Goal: Information Seeking & Learning: Learn about a topic

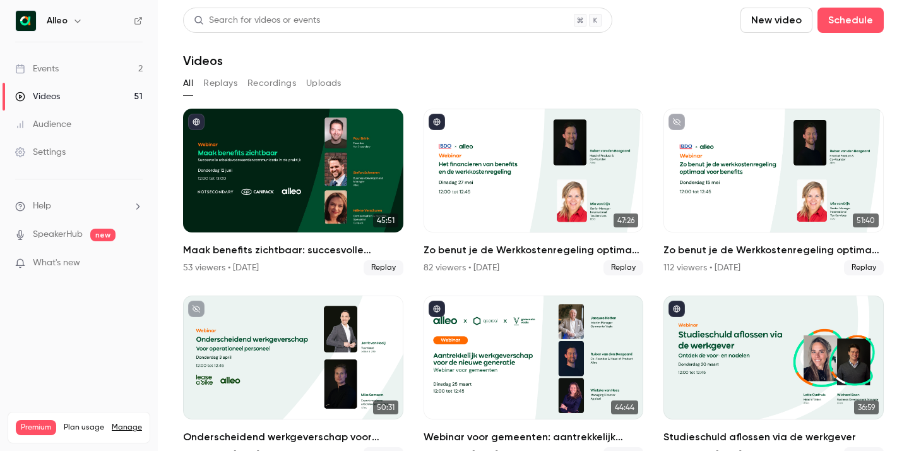
click at [100, 66] on link "Events 2" at bounding box center [79, 69] width 158 height 28
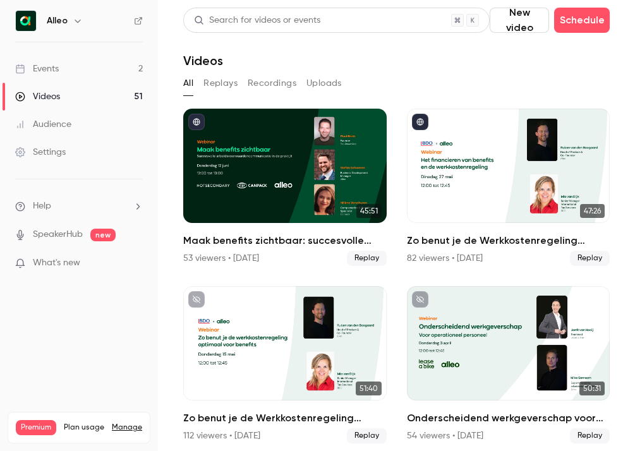
click at [99, 66] on link "Events 2" at bounding box center [79, 69] width 158 height 28
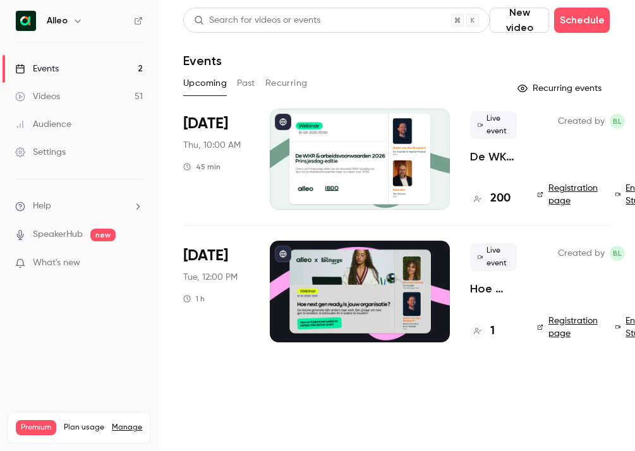
click at [478, 156] on p "De WKR & arbeidsvoorwaarden 2026 - [DATE] editie" at bounding box center [493, 156] width 47 height 15
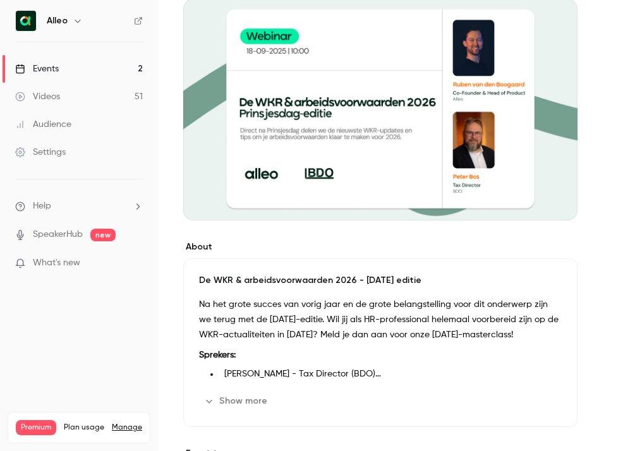
scroll to position [137, 0]
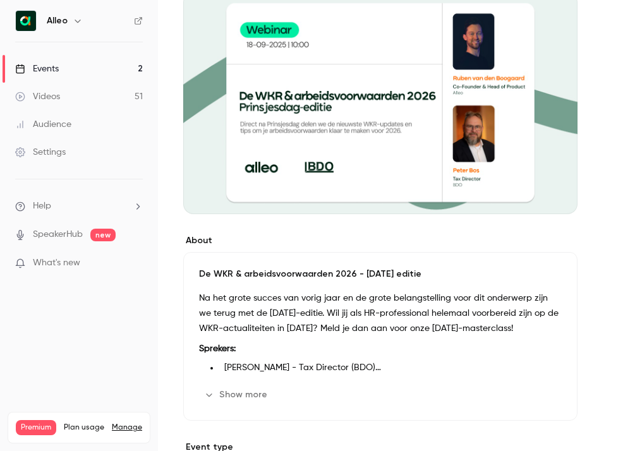
click at [217, 391] on button "Show more" at bounding box center [237, 395] width 76 height 20
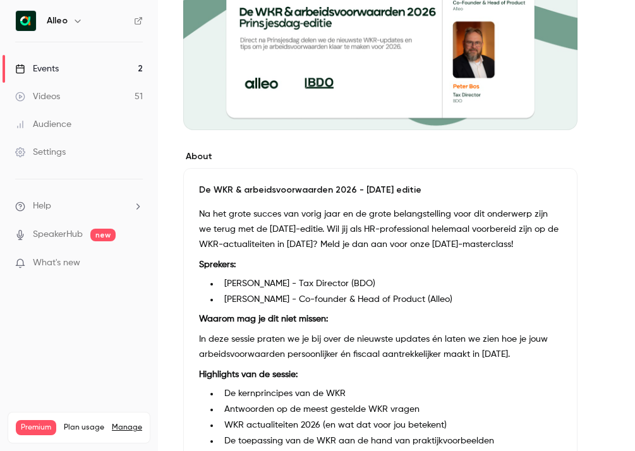
scroll to position [233, 0]
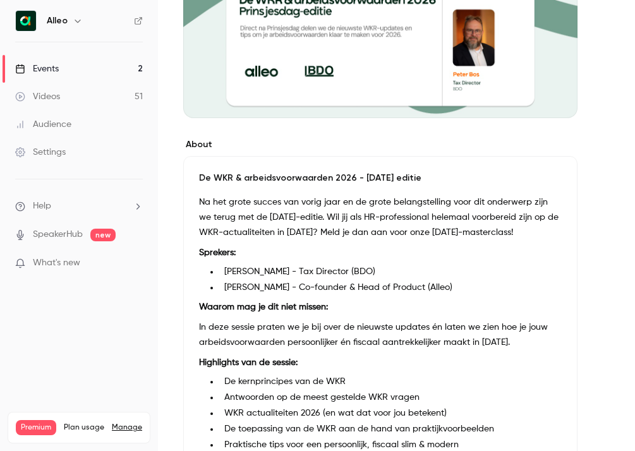
click at [294, 247] on p "Sprekers:" at bounding box center [380, 252] width 362 height 15
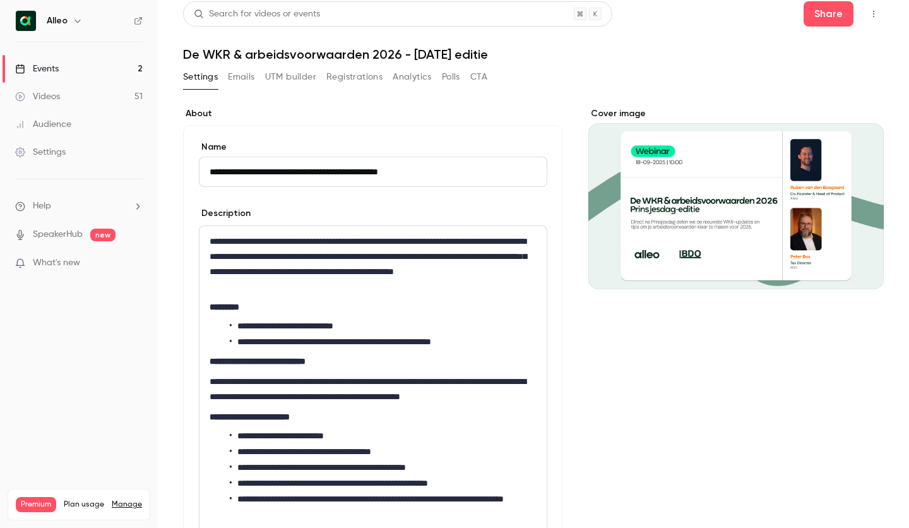
scroll to position [4, 0]
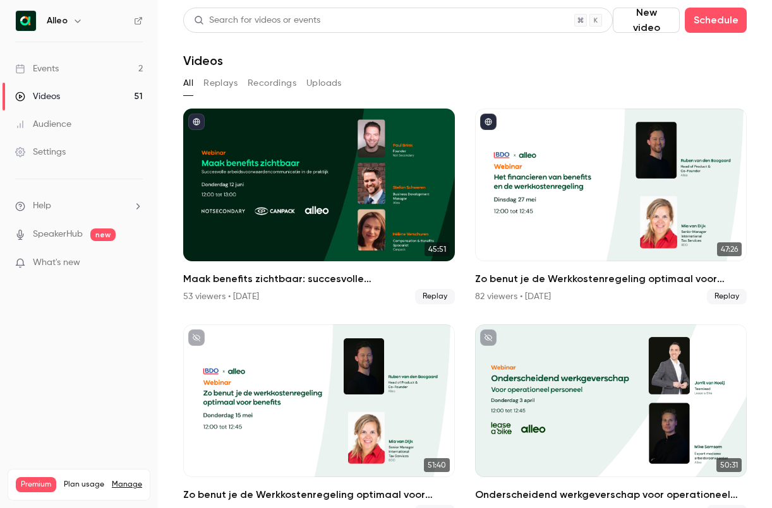
click at [42, 74] on div "Events" at bounding box center [37, 69] width 44 height 13
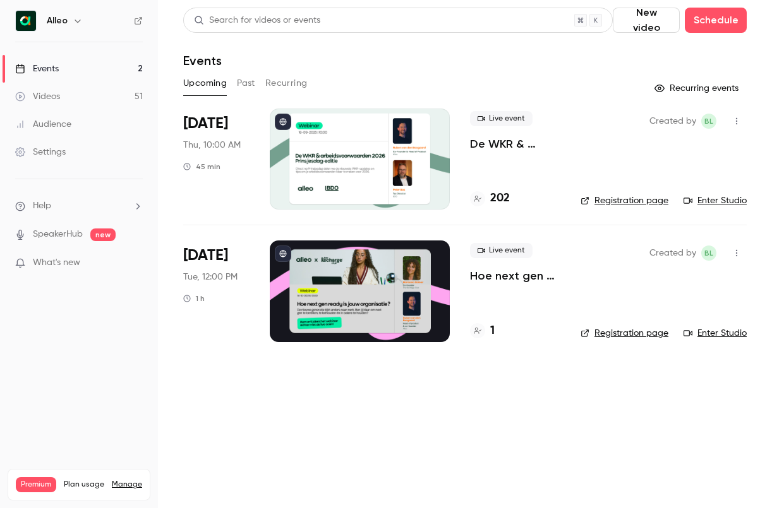
click at [498, 142] on p "De WKR & arbeidsvoorwaarden 2026 - [DATE] editie" at bounding box center [515, 143] width 90 height 15
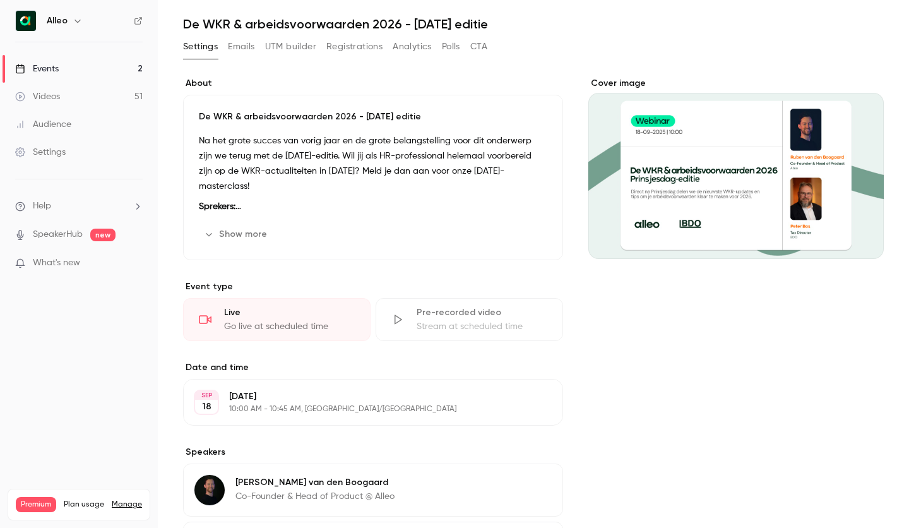
scroll to position [27, 0]
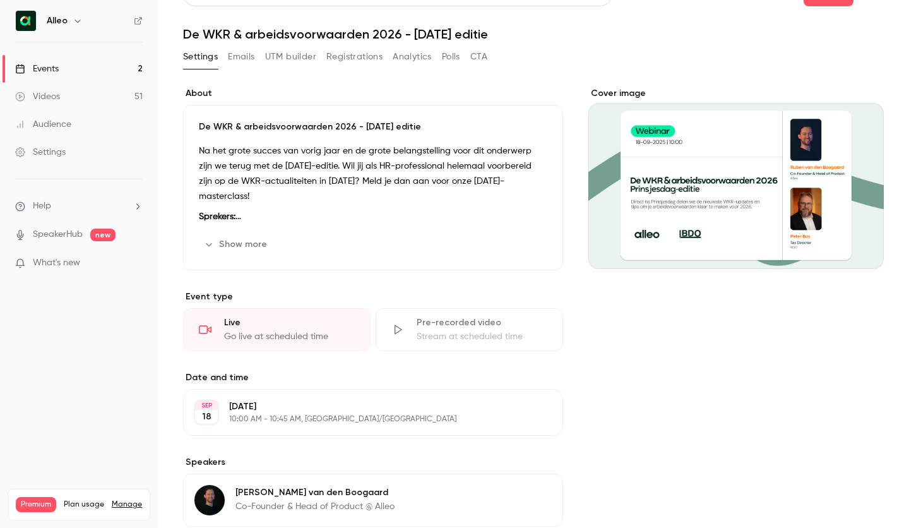
click at [75, 18] on icon "button" at bounding box center [78, 21] width 10 height 10
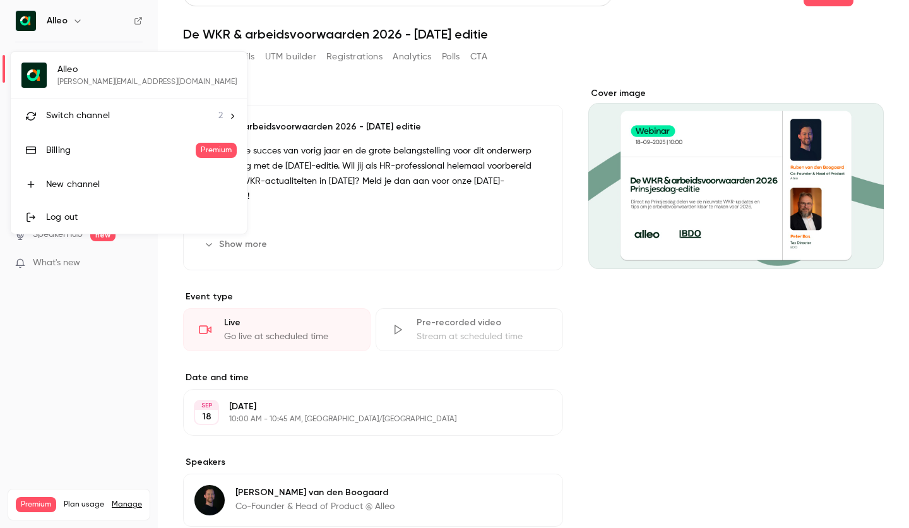
click at [123, 112] on div "Switch channel 2" at bounding box center [134, 115] width 177 height 13
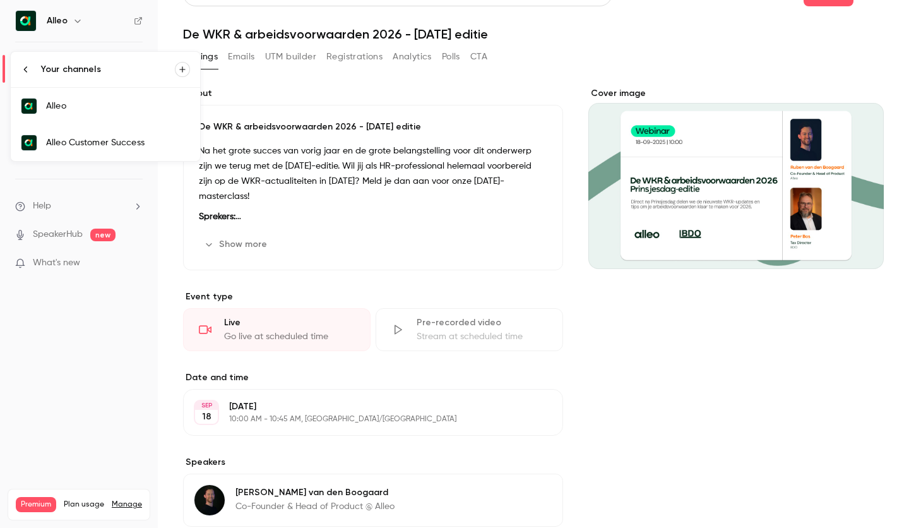
click at [120, 147] on div "Alleo Customer Success" at bounding box center [118, 142] width 144 height 13
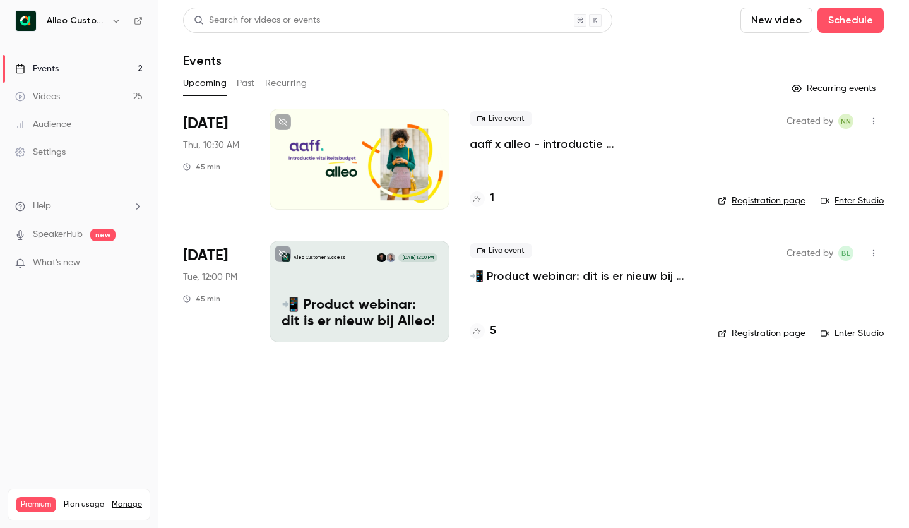
click at [547, 274] on p "📲 Product webinar: dit is er nieuw bij Alleo!" at bounding box center [584, 275] width 228 height 15
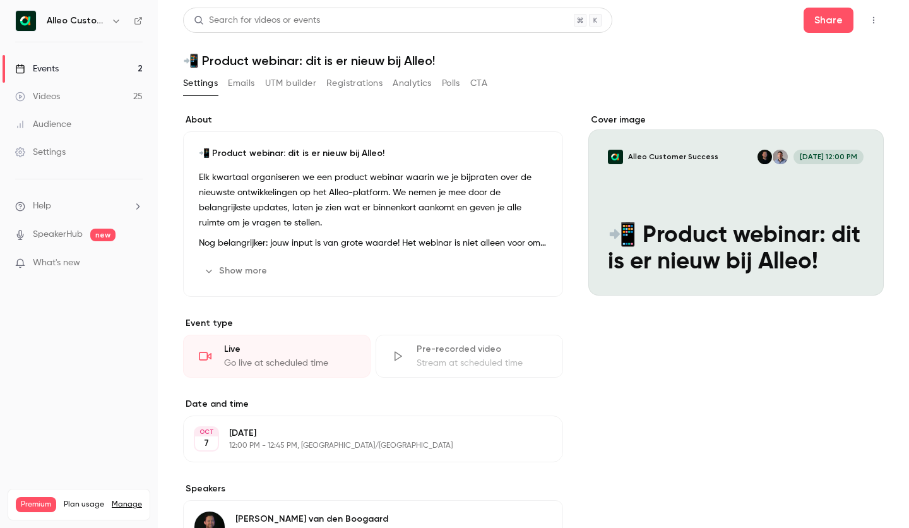
click at [210, 271] on icon "button" at bounding box center [209, 271] width 6 height 3
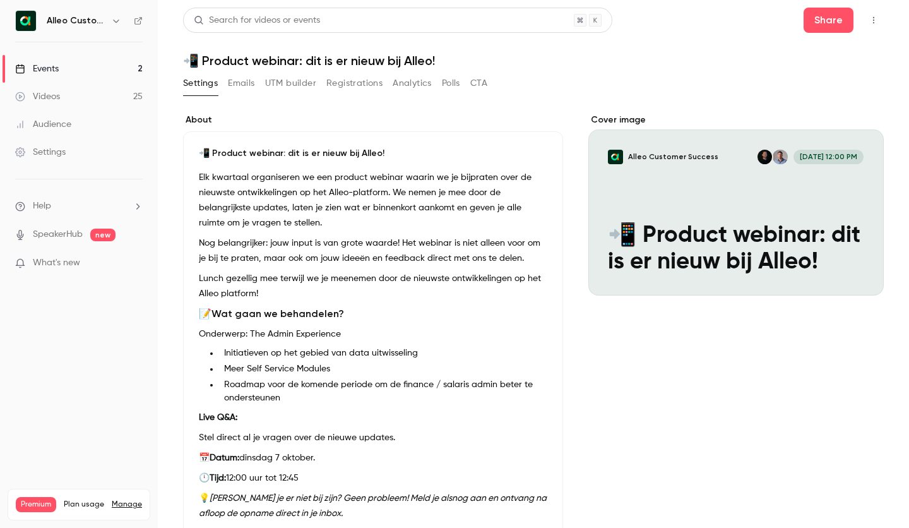
click at [284, 241] on p "Nog belangrijker: jouw input is van grote waarde! Het webinar is niet alleen vo…" at bounding box center [373, 251] width 349 height 30
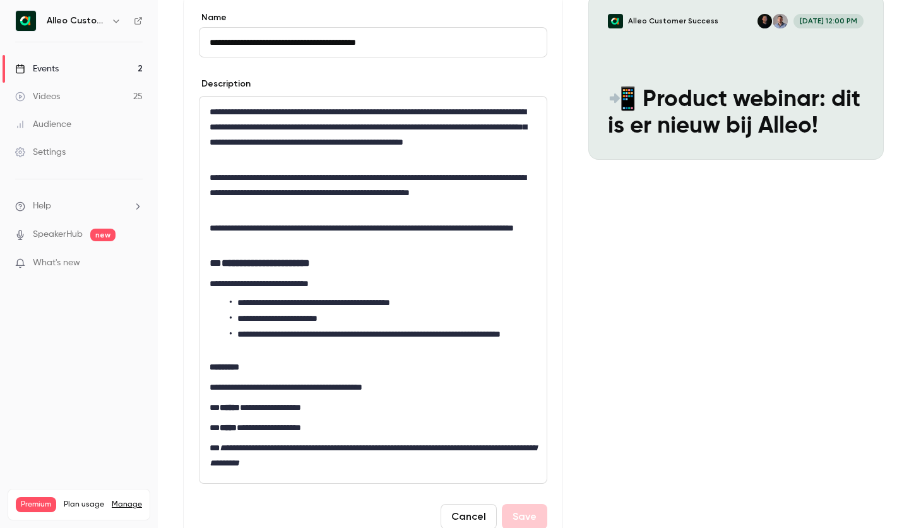
scroll to position [138, 0]
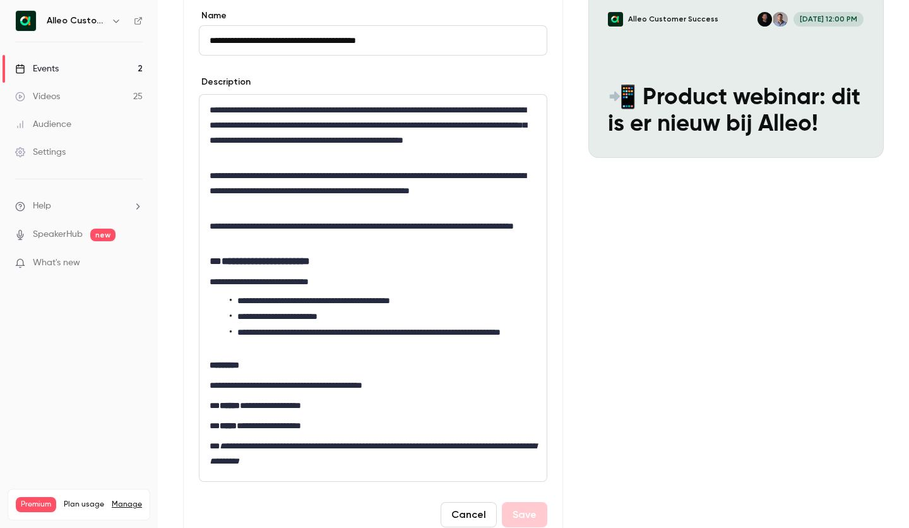
click at [285, 244] on p "**********" at bounding box center [373, 233] width 327 height 30
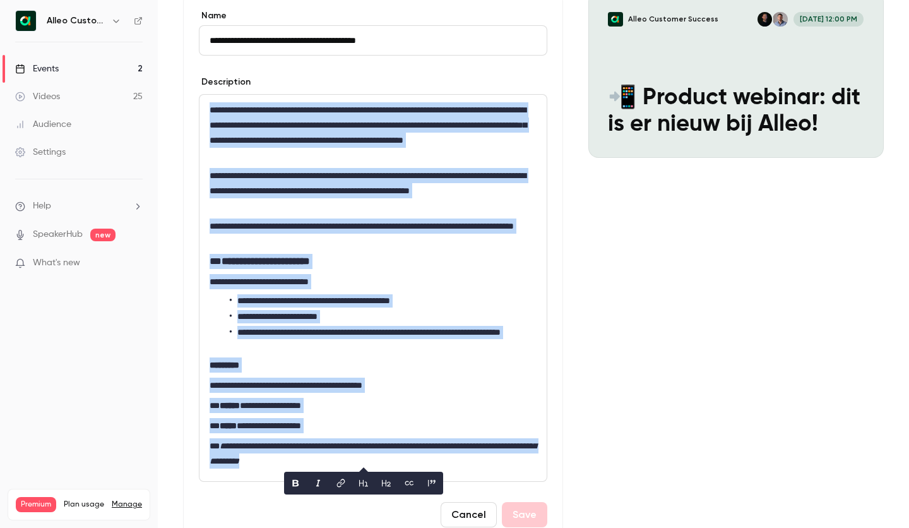
copy div "**********"
click at [360, 215] on div "**********" at bounding box center [373, 288] width 347 height 386
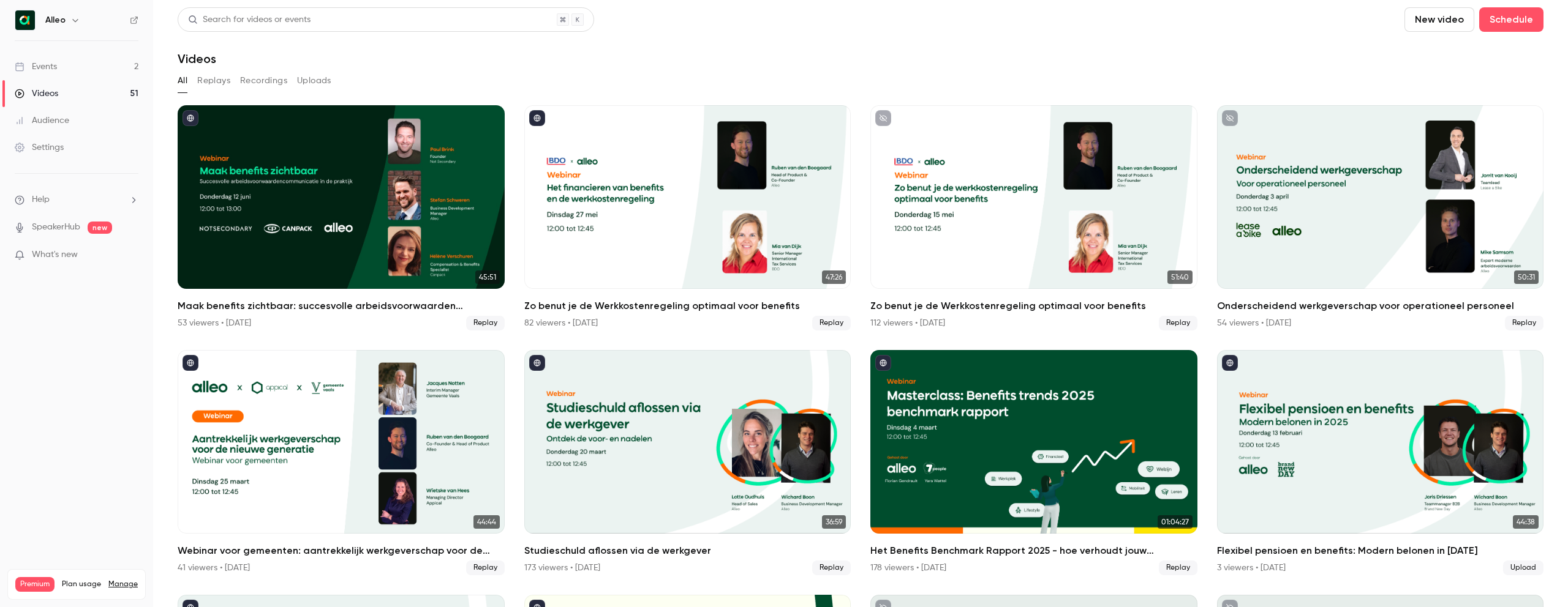
click at [117, 66] on link "Events 2" at bounding box center [77, 67] width 153 height 27
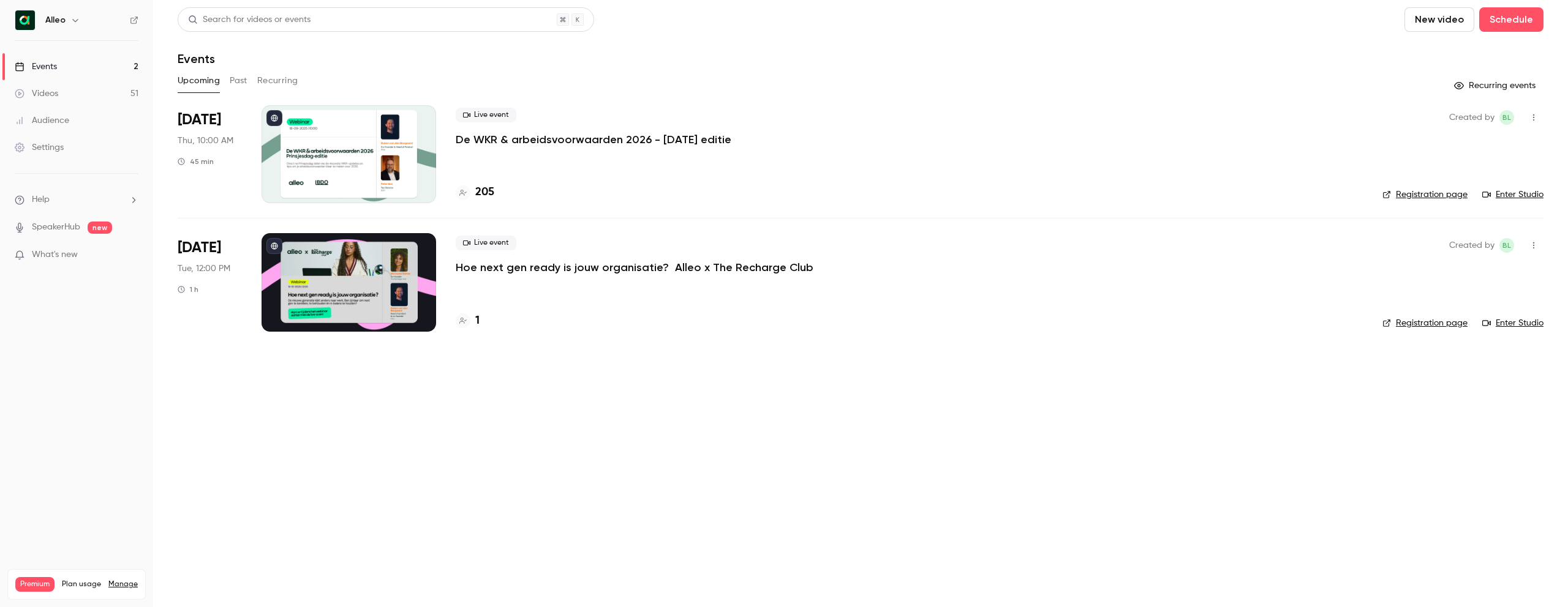
click at [78, 20] on icon "button" at bounding box center [76, 20] width 10 height 10
click at [98, 107] on span "Switch channel" at bounding box center [76, 112] width 62 height 13
click at [92, 136] on div "Alleo Customer Success" at bounding box center [114, 138] width 140 height 13
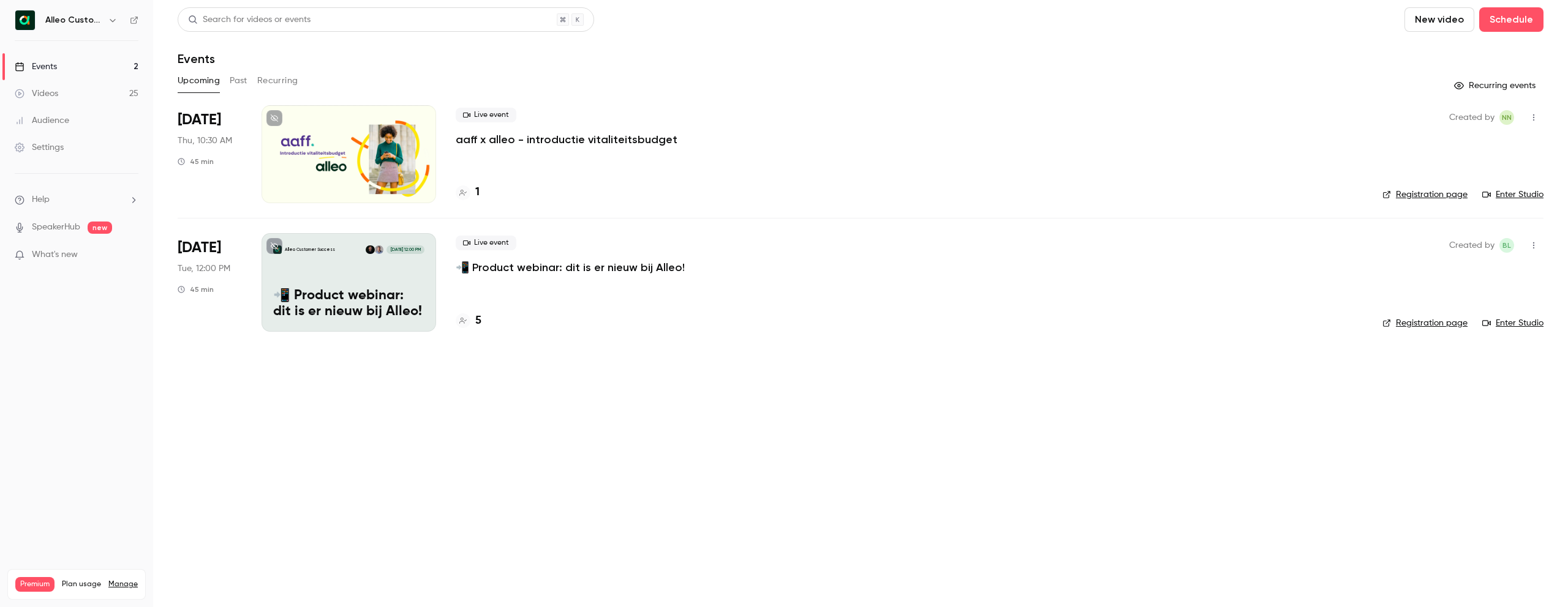
click at [562, 266] on p "📲 Product webinar: dit is er nieuw bij Alleo!" at bounding box center [570, 267] width 229 height 15
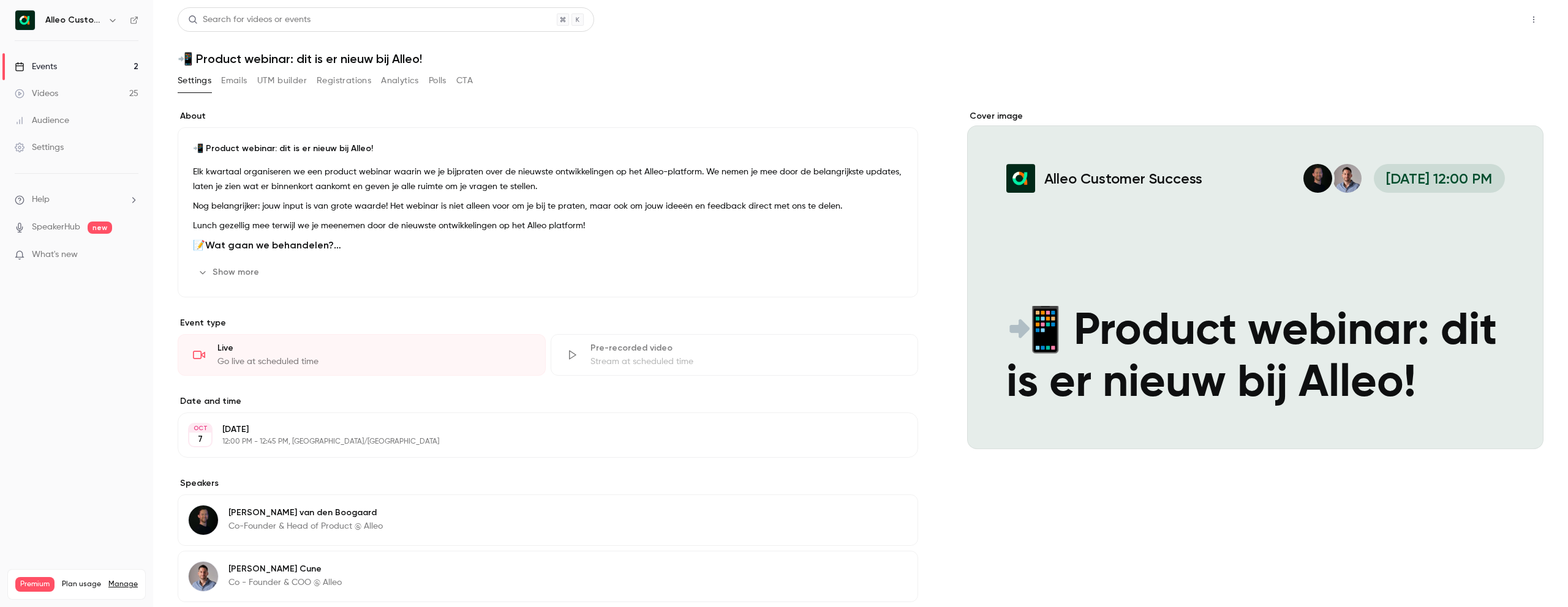
click at [1485, 26] on button "Share" at bounding box center [1489, 19] width 48 height 24
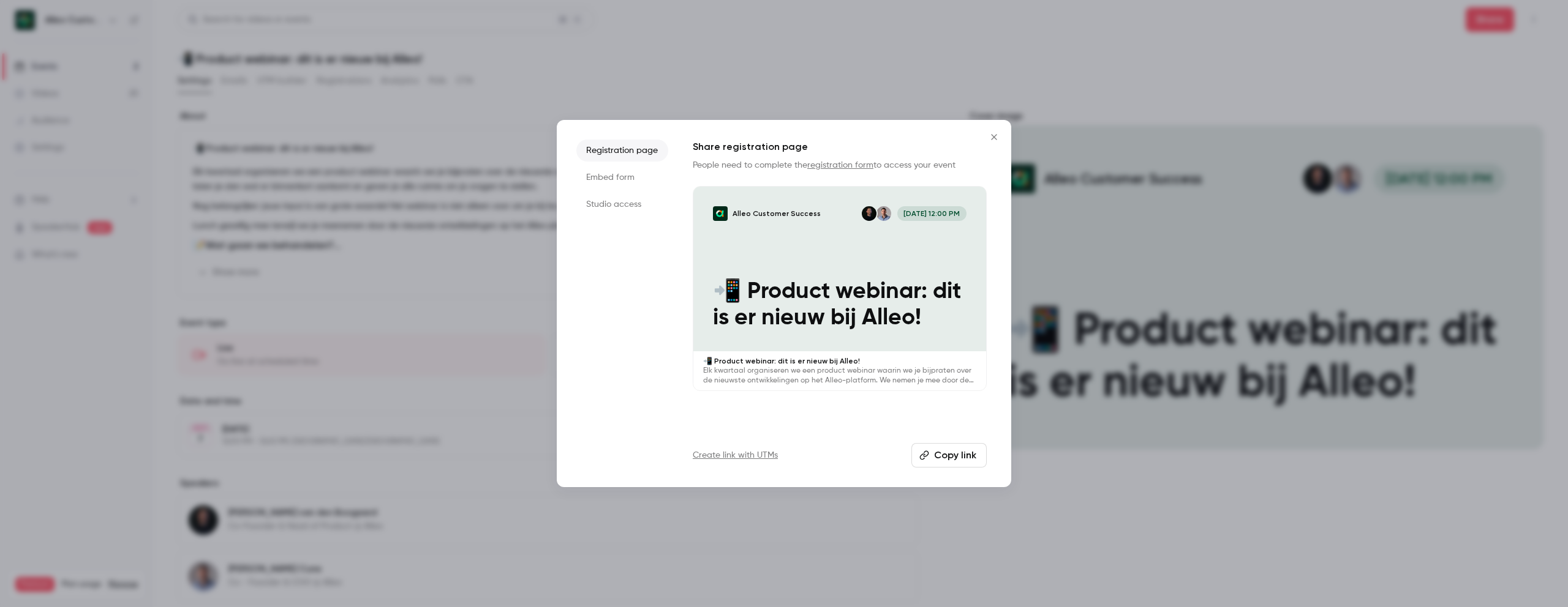
click at [951, 454] on button "Copy link" at bounding box center [949, 455] width 76 height 24
click at [994, 134] on icon "Close" at bounding box center [993, 137] width 15 height 10
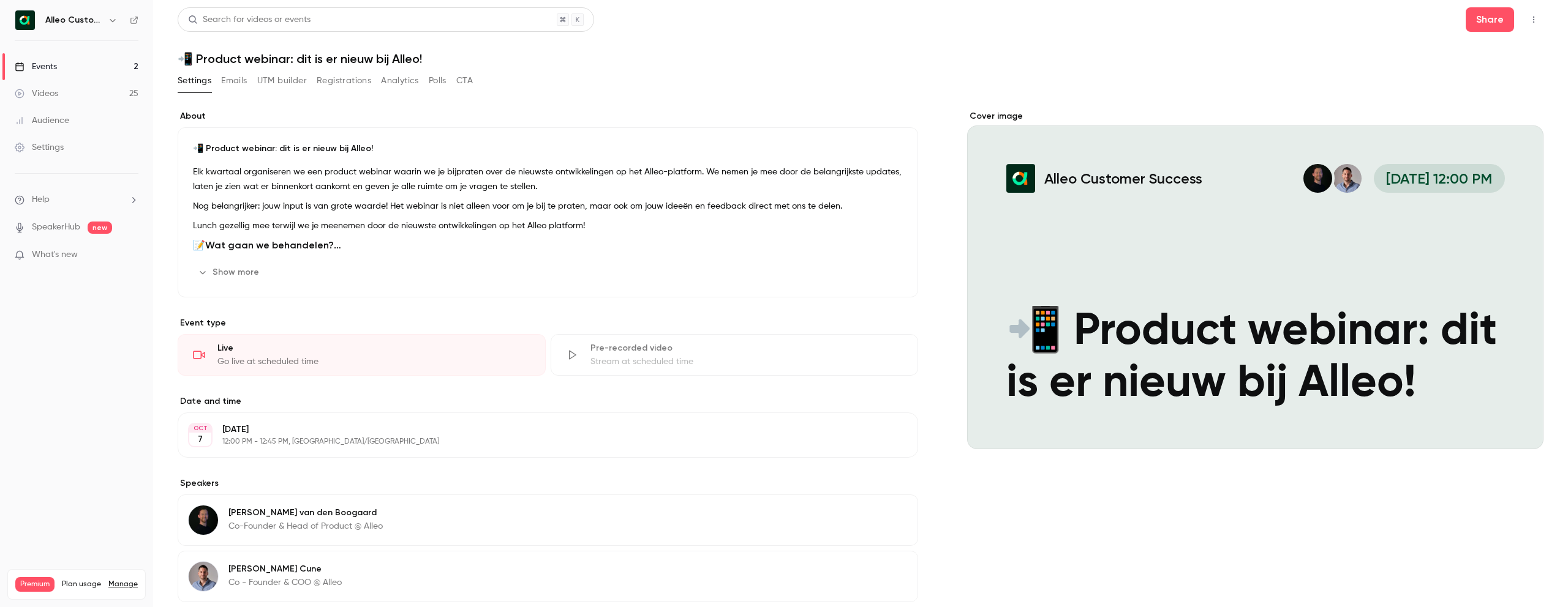
click at [239, 77] on button "Emails" at bounding box center [234, 80] width 26 height 19
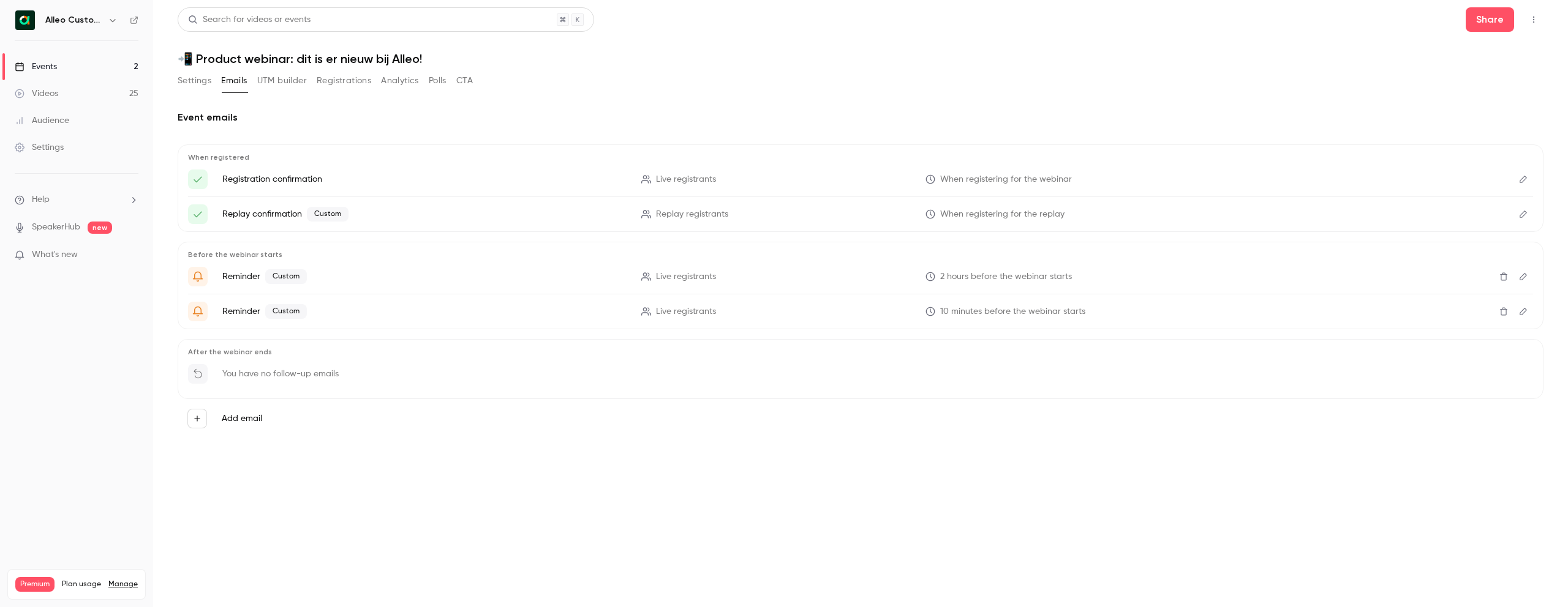
click at [1527, 176] on icon "Edit" at bounding box center [1522, 179] width 10 height 9
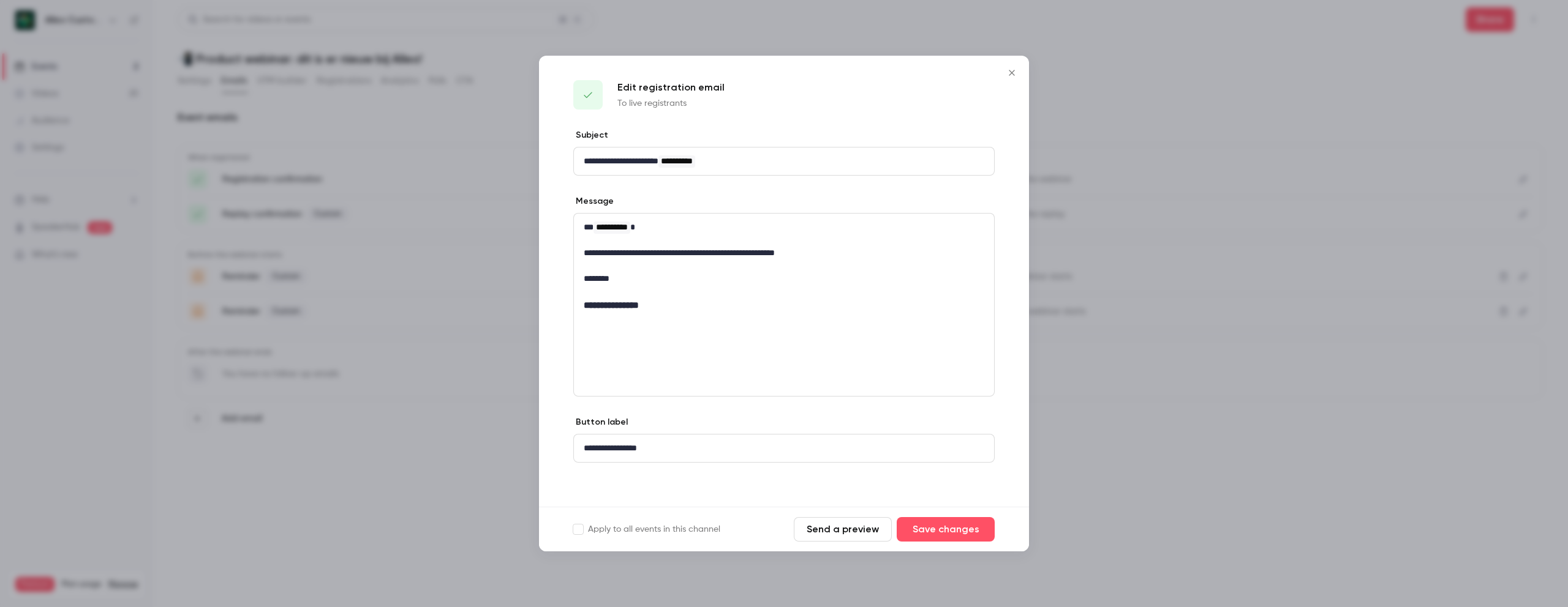
click at [1011, 70] on icon "Close" at bounding box center [1011, 73] width 15 height 10
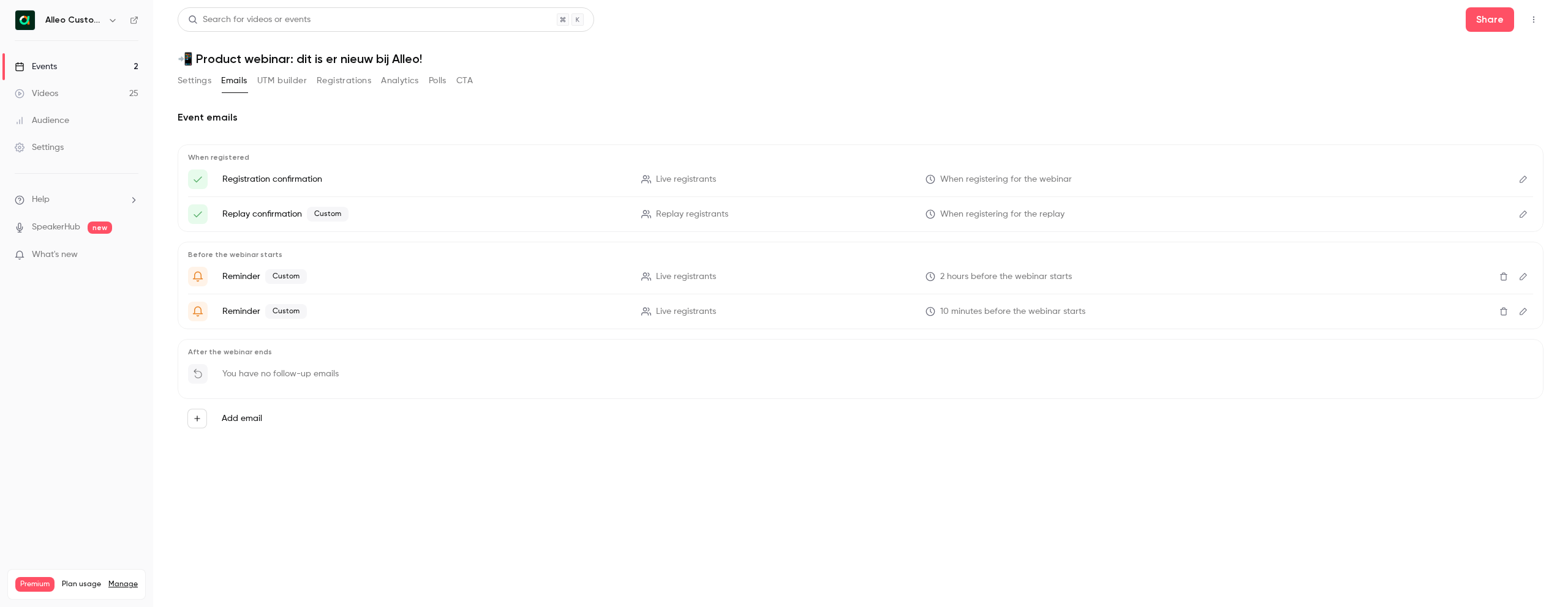
click at [199, 80] on button "Settings" at bounding box center [194, 80] width 34 height 19
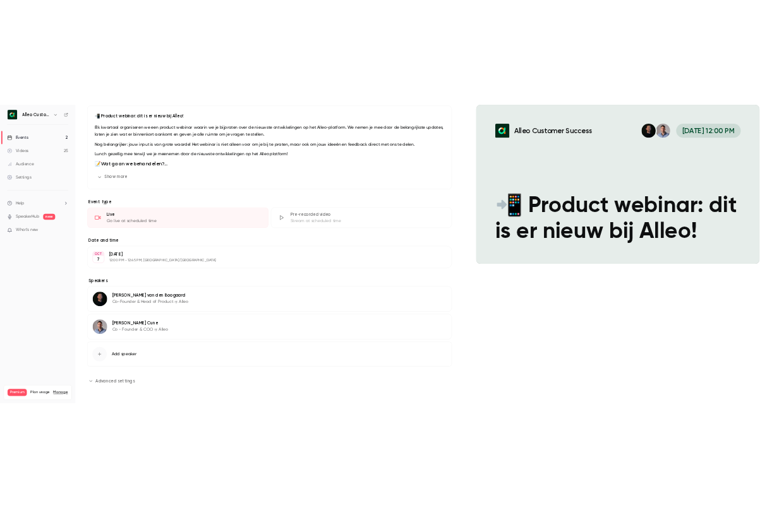
scroll to position [80, 0]
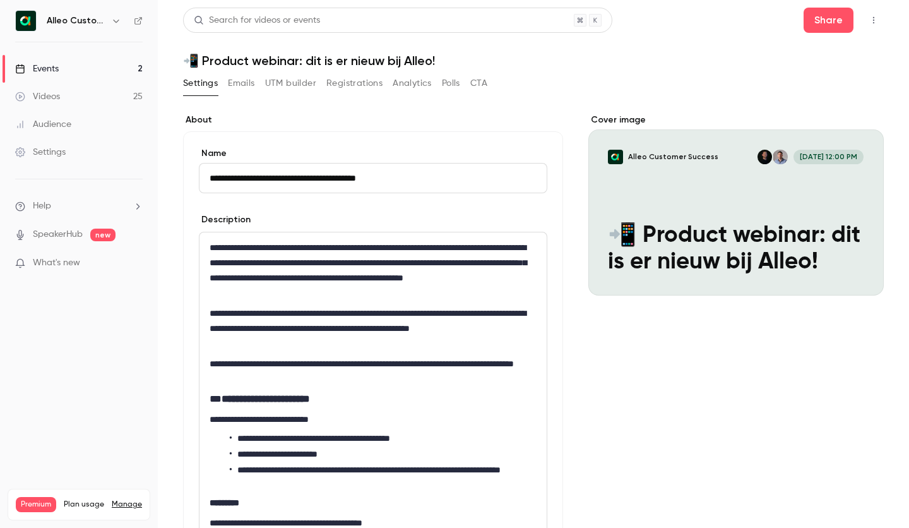
scroll to position [138, 0]
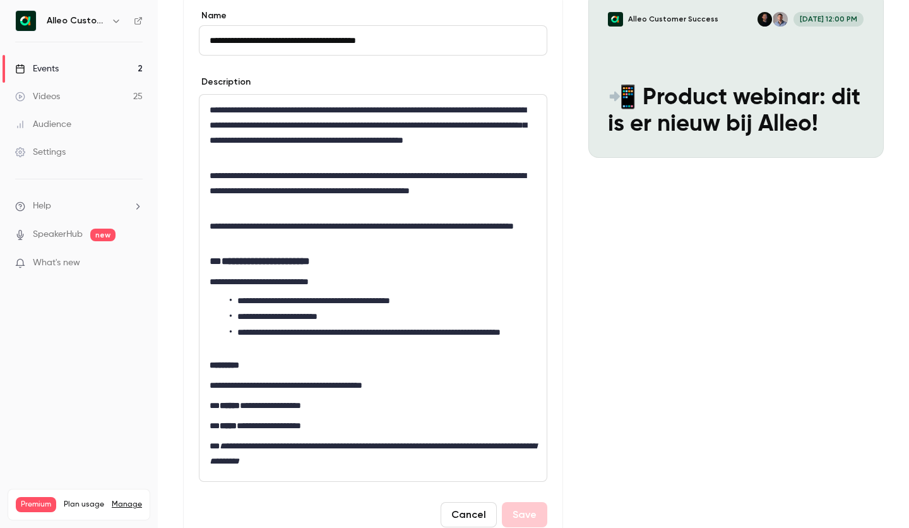
click at [109, 27] on div "Alleo Customer Success" at bounding box center [85, 20] width 77 height 15
click at [107, 20] on div "Alleo Customer Success" at bounding box center [85, 20] width 77 height 15
click at [117, 20] on icon "button" at bounding box center [116, 21] width 10 height 10
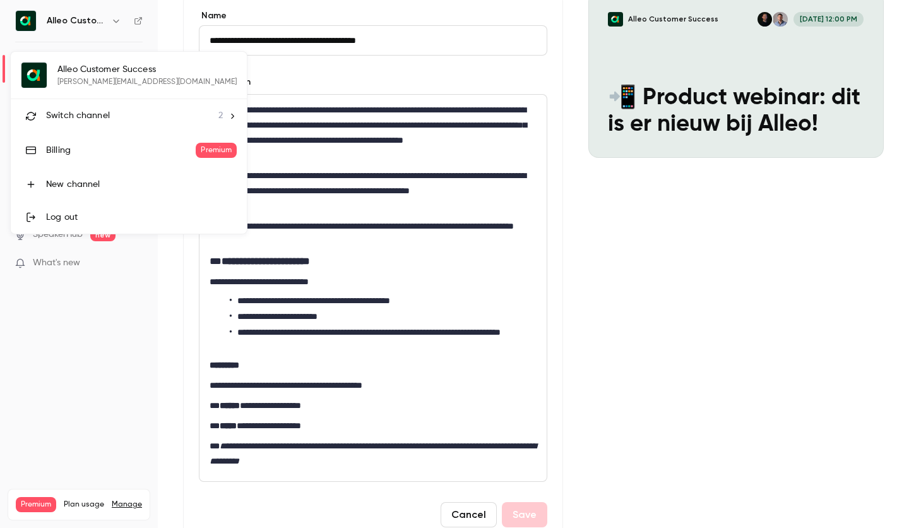
click at [102, 110] on span "Switch channel" at bounding box center [78, 115] width 64 height 13
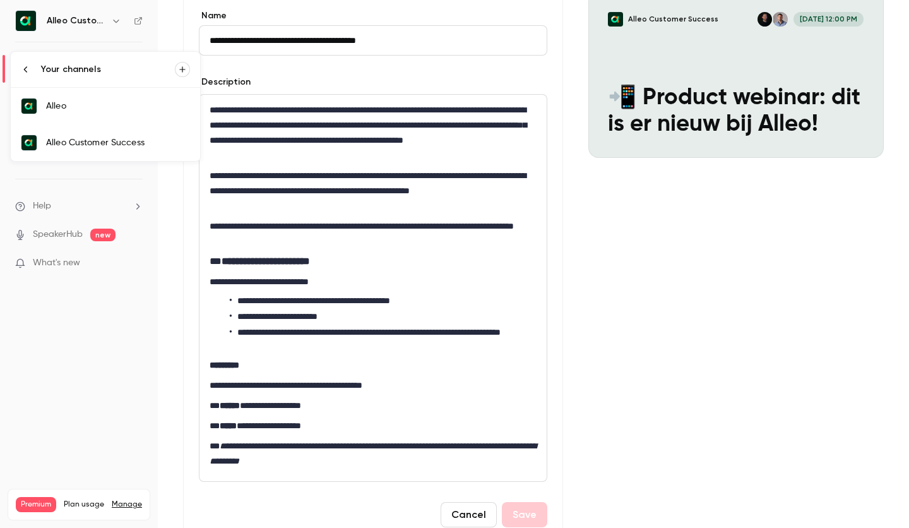
click at [79, 104] on div "Alleo" at bounding box center [118, 106] width 144 height 13
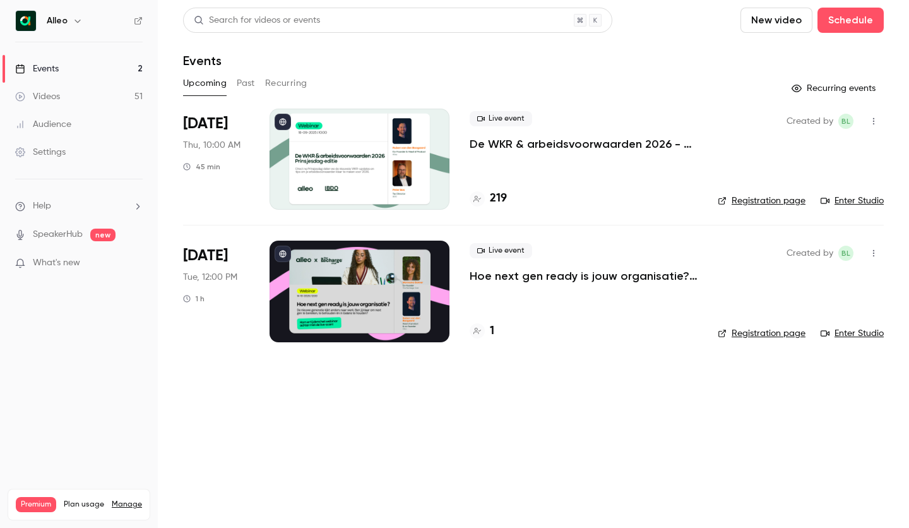
click at [537, 146] on p "De WKR & arbeidsvoorwaarden 2026 - [DATE] editie" at bounding box center [584, 143] width 228 height 15
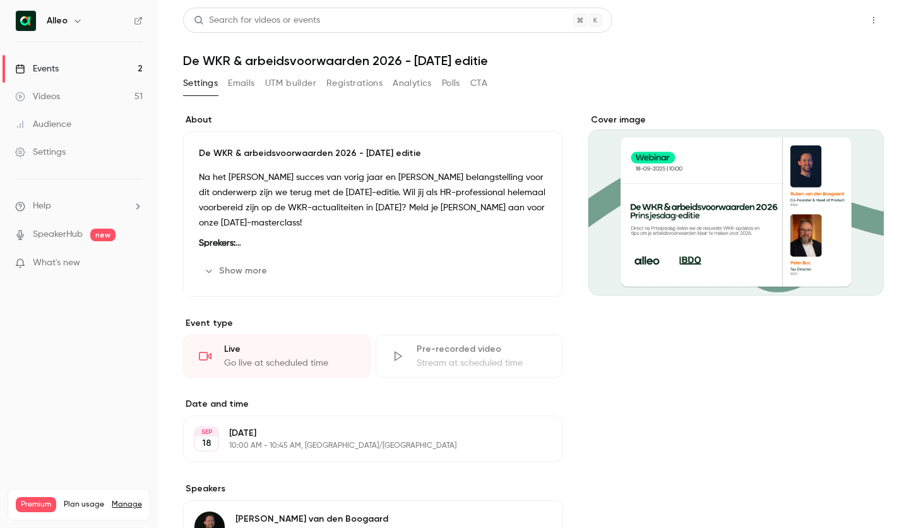
click at [838, 28] on button "Share" at bounding box center [829, 20] width 50 height 25
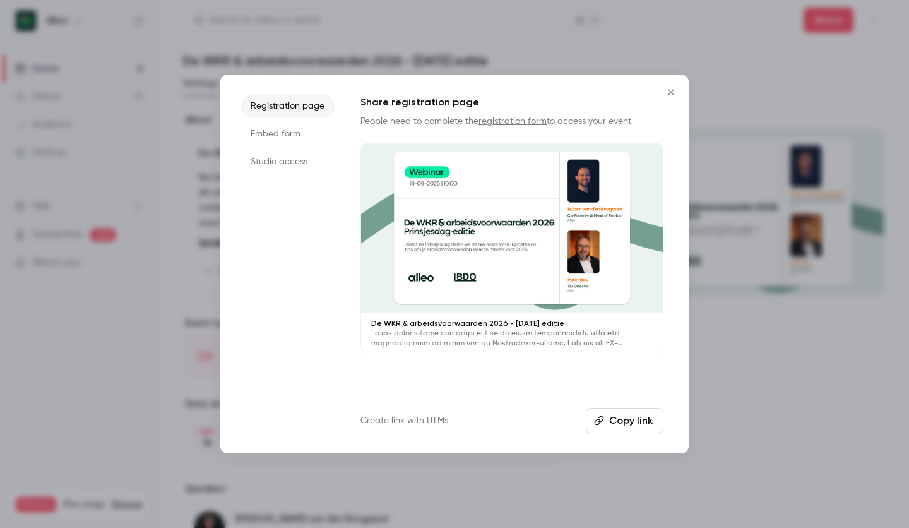
click at [637, 425] on button "Copy link" at bounding box center [625, 420] width 78 height 25
click at [673, 90] on icon "Close" at bounding box center [671, 92] width 6 height 6
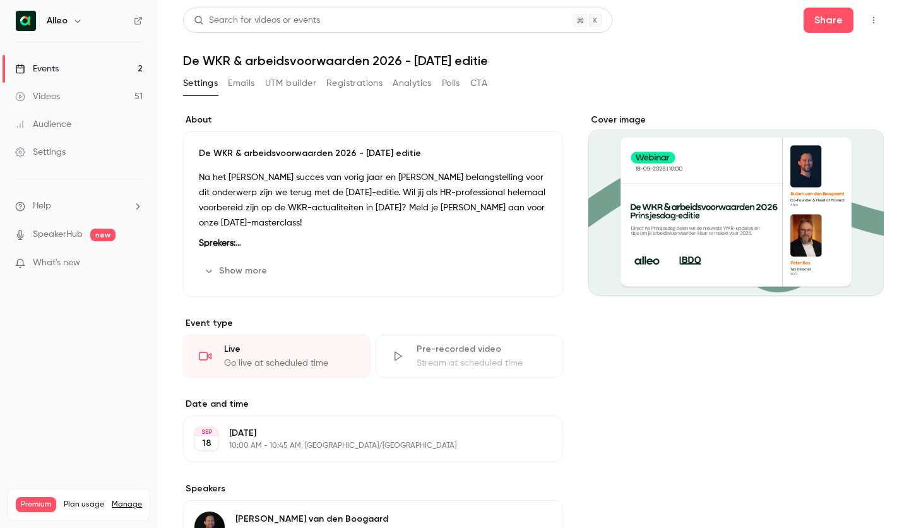
click at [343, 83] on button "Registrations" at bounding box center [354, 83] width 56 height 20
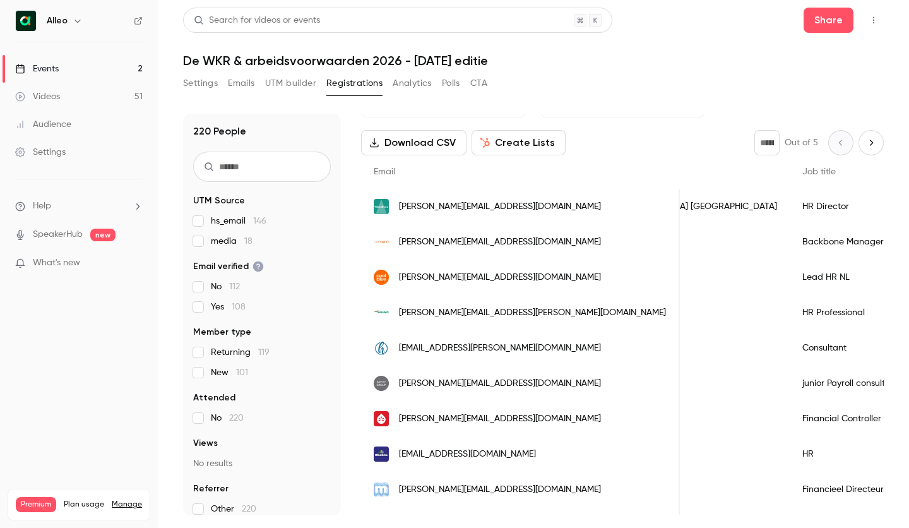
scroll to position [53, 0]
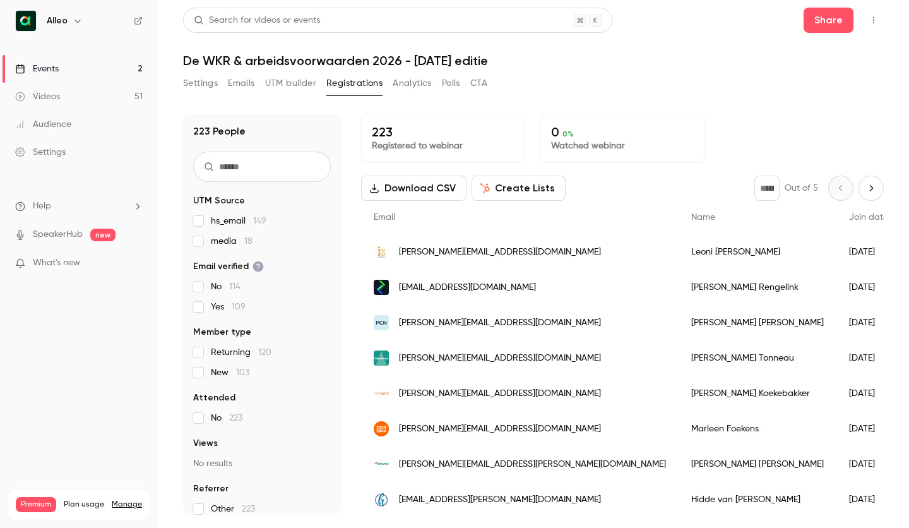
click at [84, 25] on button "button" at bounding box center [77, 20] width 15 height 15
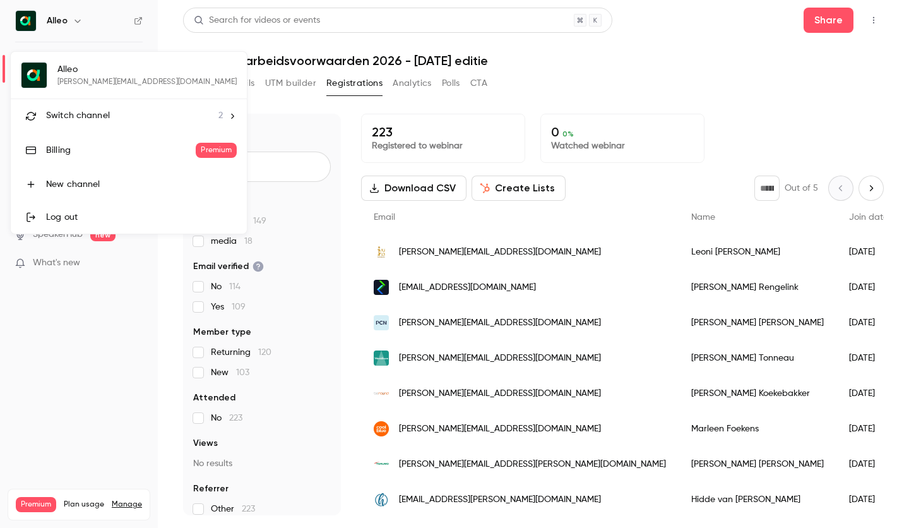
click at [76, 21] on div at bounding box center [454, 264] width 909 height 528
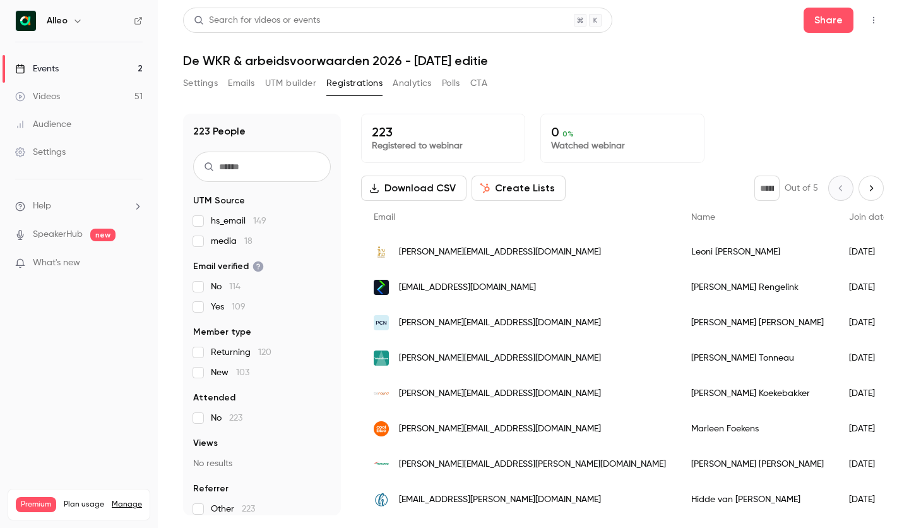
click at [76, 21] on icon "button" at bounding box center [78, 21] width 6 height 3
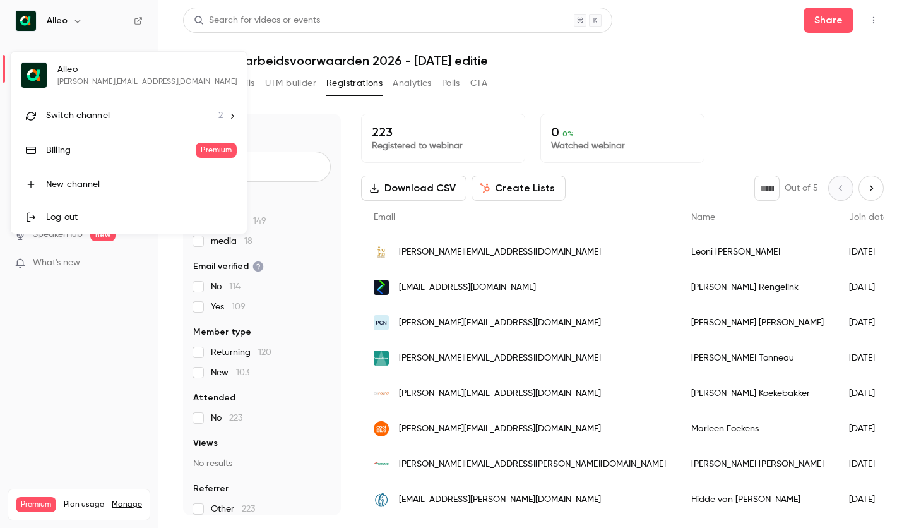
click at [144, 116] on div "Switch channel 2" at bounding box center [134, 115] width 177 height 13
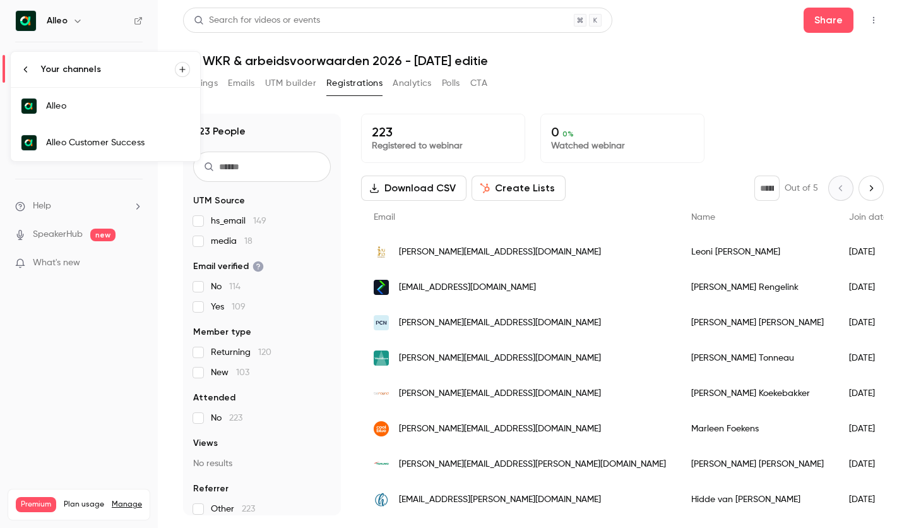
click at [149, 145] on div "Alleo Customer Success" at bounding box center [118, 142] width 144 height 13
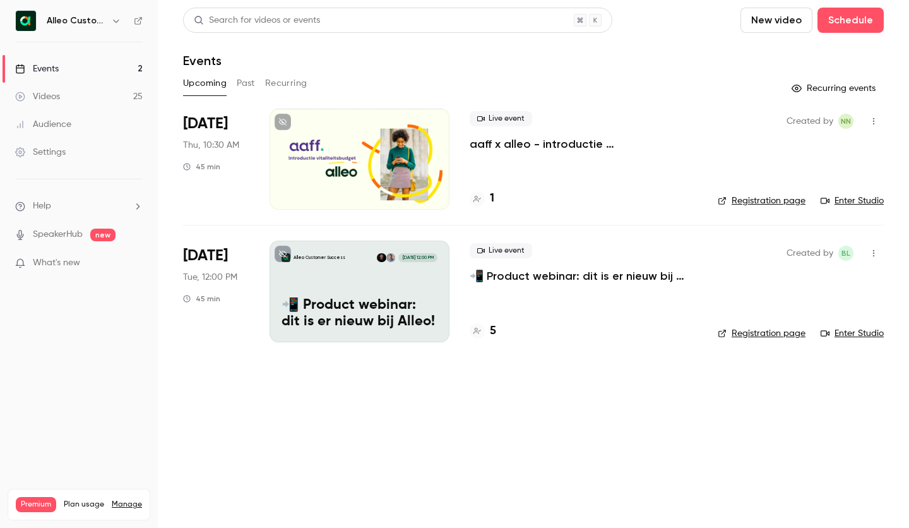
click at [93, 26] on h6 "Alleo Customer Success" at bounding box center [76, 21] width 59 height 13
click at [105, 21] on h6 "Alleo Customer Success" at bounding box center [76, 21] width 59 height 13
click at [114, 21] on icon "button" at bounding box center [116, 21] width 6 height 3
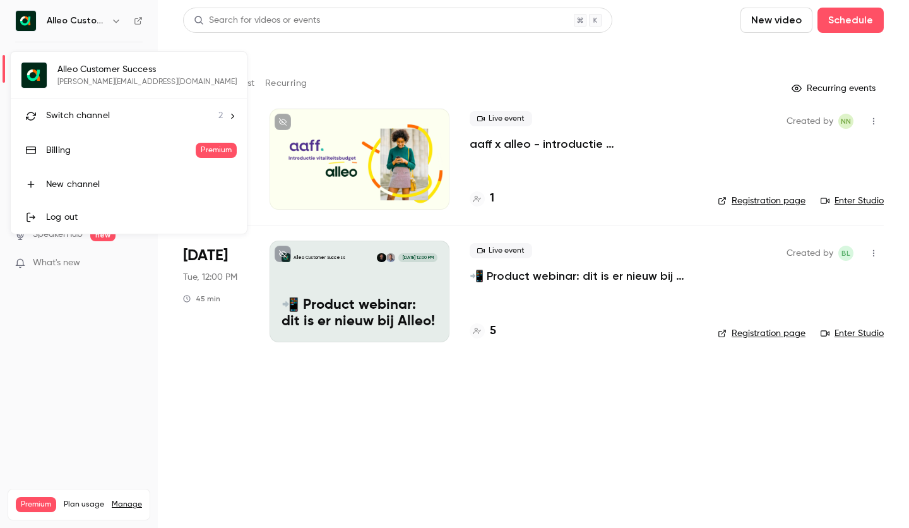
click at [96, 116] on span "Switch channel" at bounding box center [78, 115] width 64 height 13
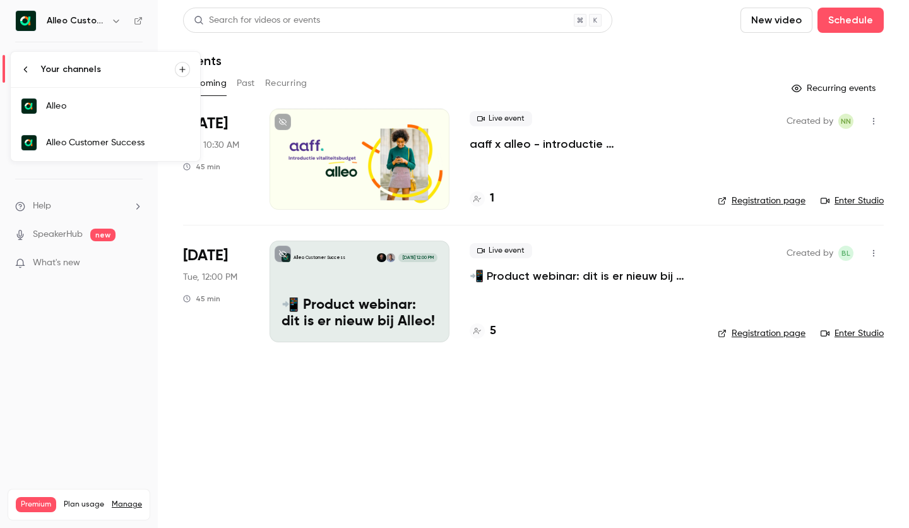
click at [92, 114] on link "Alleo" at bounding box center [105, 106] width 189 height 37
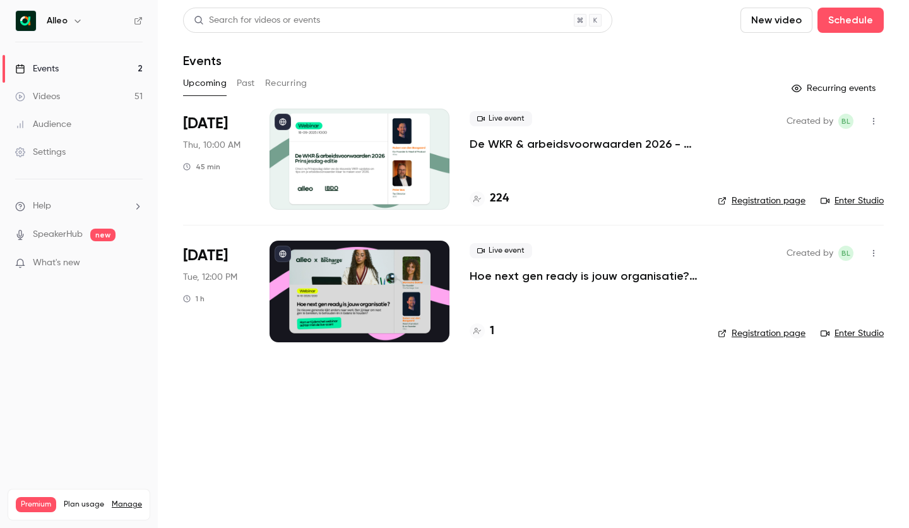
click at [526, 269] on p "Hoe next gen ready is jouw organisatie? Alleo x The Recharge Club" at bounding box center [584, 275] width 228 height 15
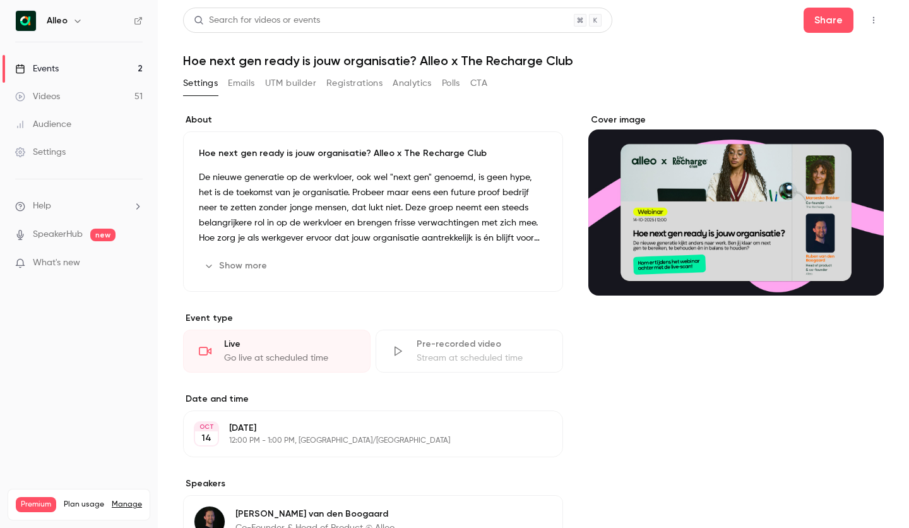
click at [300, 240] on p "De nieuwe generatie op de werkvloer, ook wel "next gen" genoemd, is geen hype, …" at bounding box center [373, 208] width 349 height 76
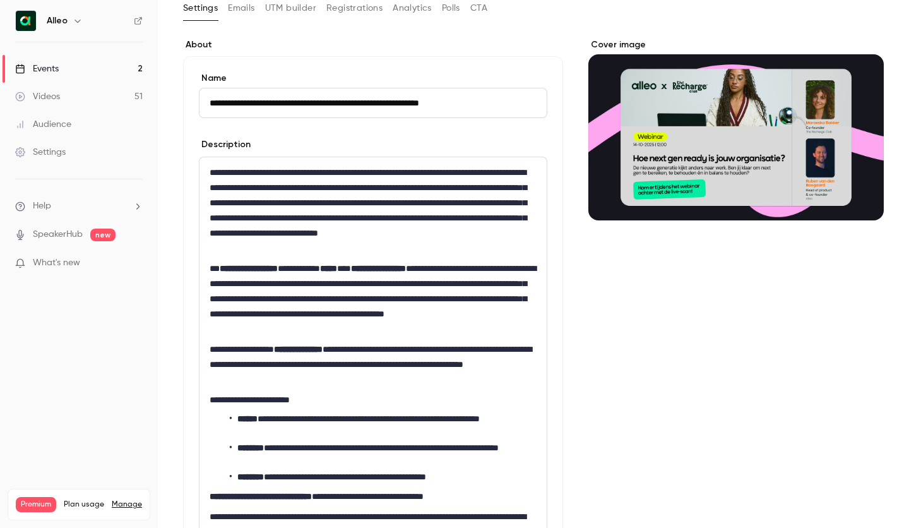
scroll to position [78, 0]
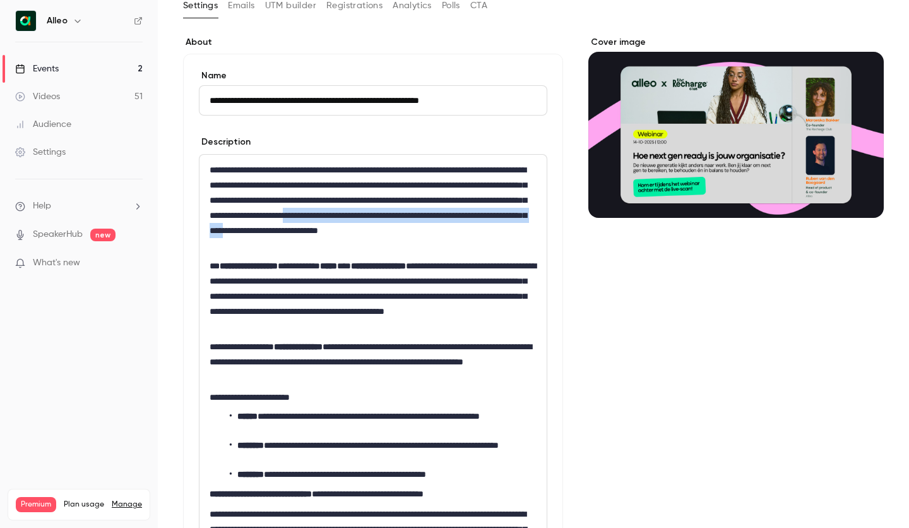
drag, startPoint x: 249, startPoint y: 230, endPoint x: 242, endPoint y: 245, distance: 16.7
click at [242, 245] on p "**********" at bounding box center [373, 207] width 327 height 91
copy p "**********"
click at [87, 64] on link "Events 2" at bounding box center [79, 69] width 158 height 28
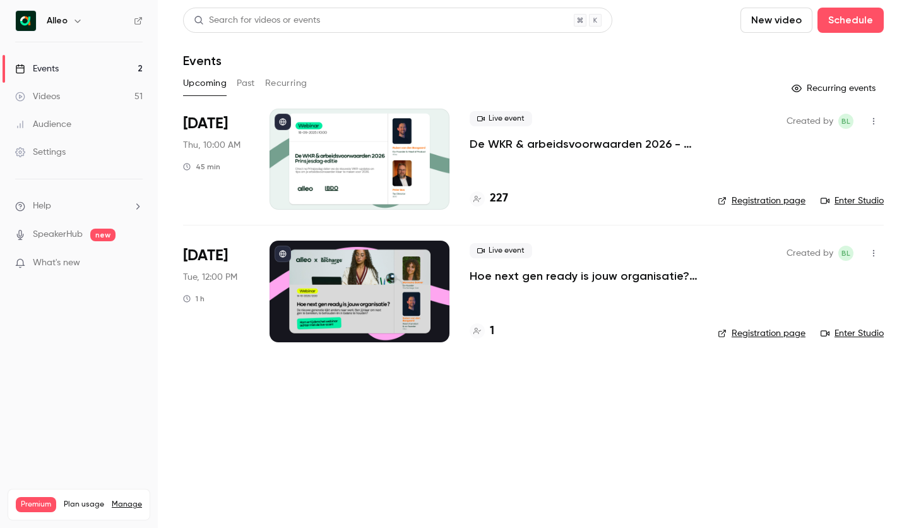
click at [57, 68] on div "Events" at bounding box center [37, 69] width 44 height 13
